Goal: Transaction & Acquisition: Purchase product/service

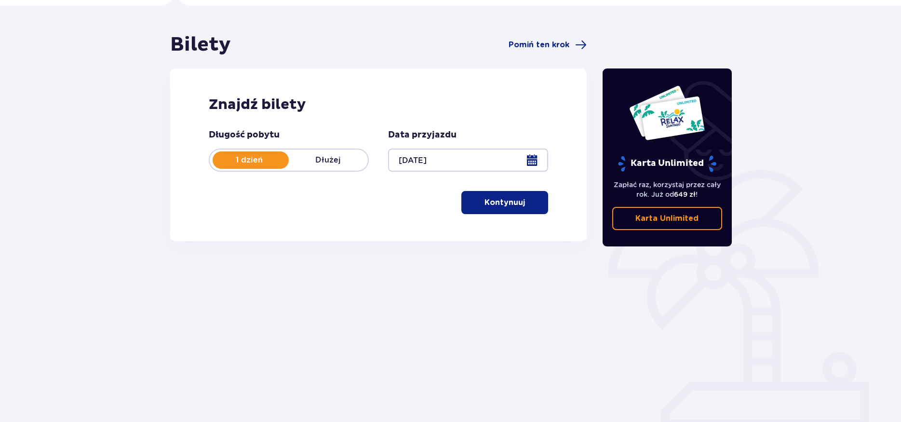
click at [503, 205] on p "Kontynuuj" at bounding box center [504, 202] width 40 height 11
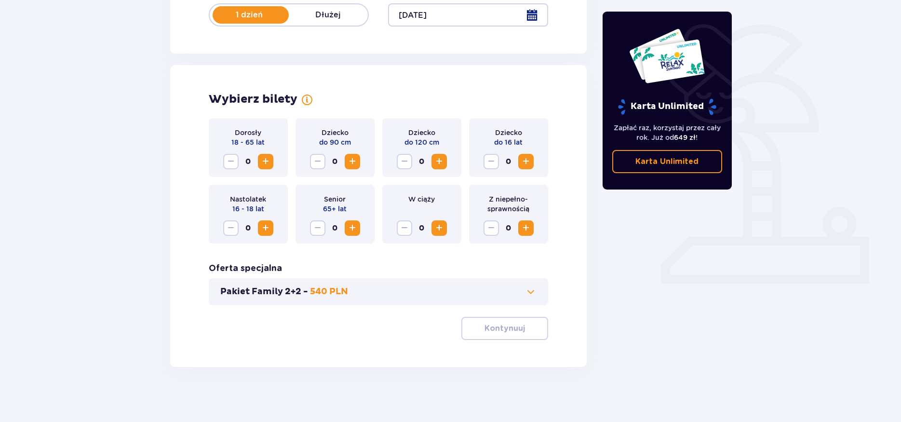
scroll to position [217, 0]
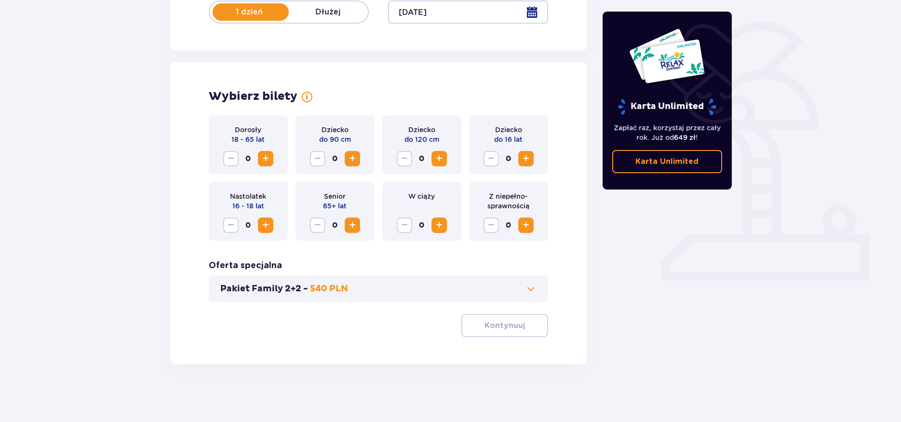
click at [523, 161] on span "Zwiększ" at bounding box center [526, 159] width 12 height 12
click at [427, 283] on div "Pakiet Family 2+2 - 540 PLN" at bounding box center [379, 288] width 340 height 27
click at [534, 289] on span at bounding box center [531, 289] width 12 height 12
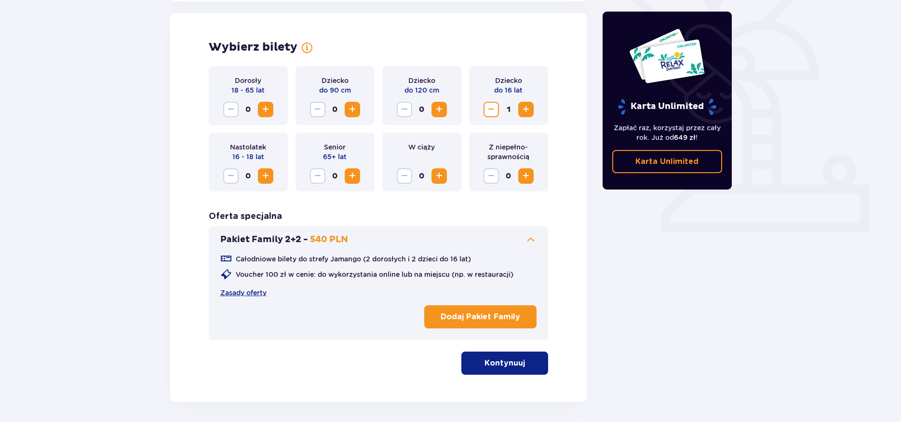
scroll to position [268, 0]
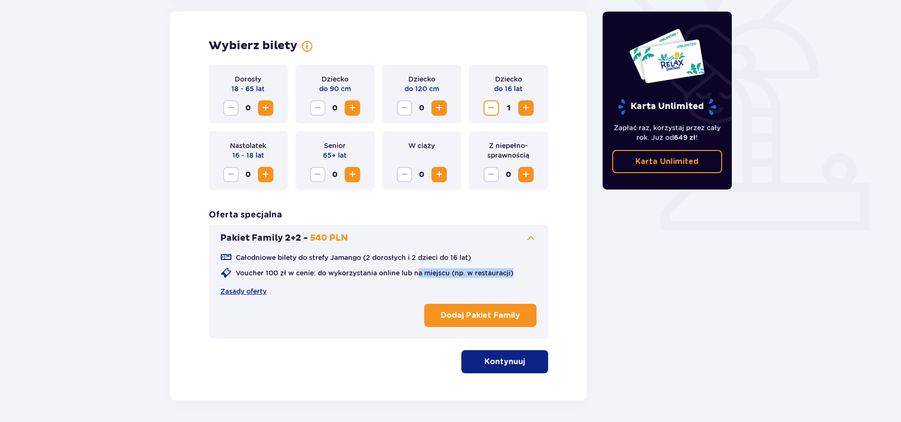
drag, startPoint x: 417, startPoint y: 269, endPoint x: 526, endPoint y: 277, distance: 109.2
click at [526, 277] on div "Całodniowe bilety do strefy Jamango (2 dorosłych i 2 dzieci do 16 lat) Voucher …" at bounding box center [378, 274] width 317 height 44
drag, startPoint x: 290, startPoint y: 265, endPoint x: 357, endPoint y: 259, distance: 66.7
click at [356, 260] on div "Całodniowe bilety do strefy Jamango (2 dorosłych i 2 dzieci do 16 lat) Voucher …" at bounding box center [378, 274] width 317 height 44
click at [357, 259] on p "Całodniowe bilety do strefy Jamango (2 dorosłych i 2 dzieci do 16 lat)" at bounding box center [353, 258] width 235 height 10
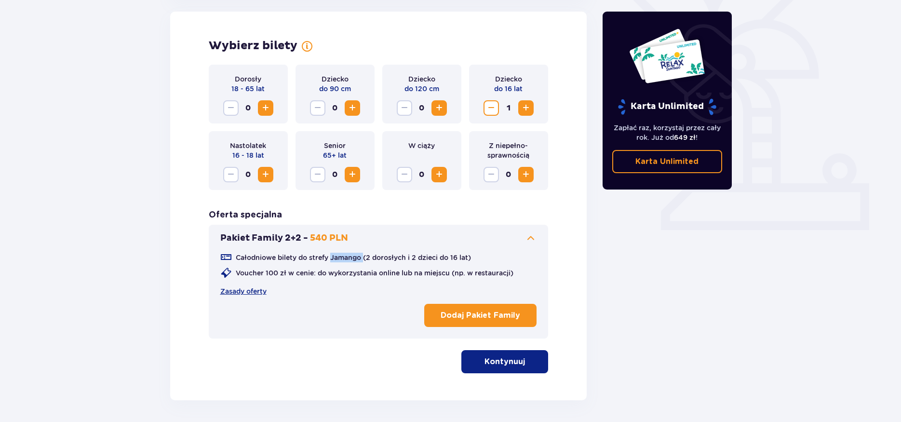
click at [357, 259] on p "Całodniowe bilety do strefy Jamango (2 dorosłych i 2 dzieci do 16 lat)" at bounding box center [353, 258] width 235 height 10
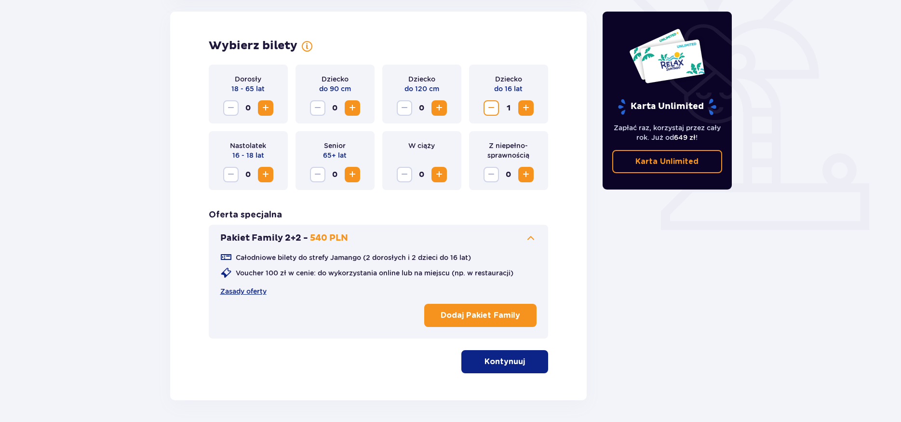
click at [357, 259] on p "Całodniowe bilety do strefy Jamango (2 dorosłych i 2 dzieci do 16 lat)" at bounding box center [353, 258] width 235 height 10
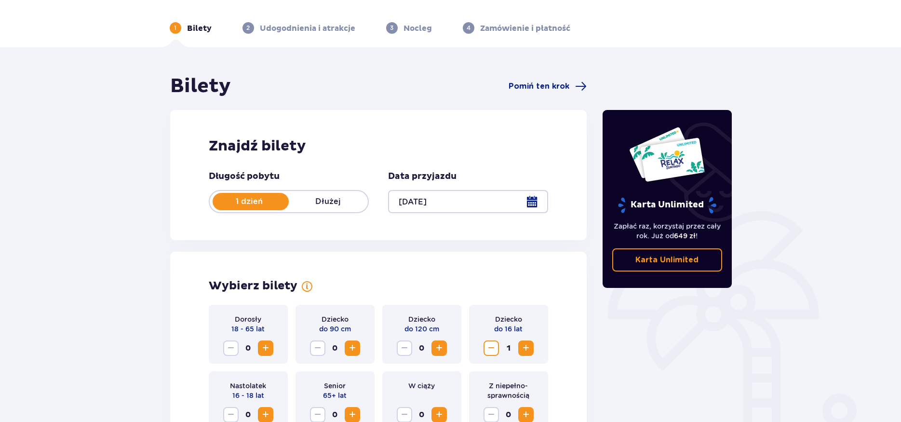
scroll to position [8, 0]
